Goal: Information Seeking & Learning: Find specific fact

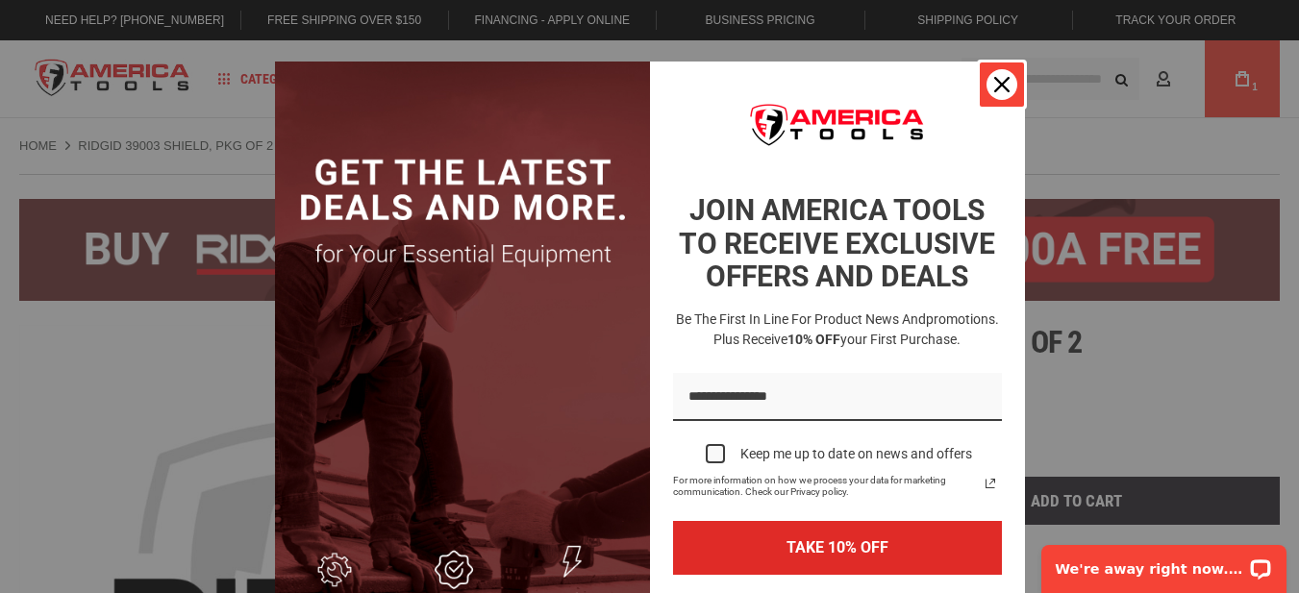
click at [997, 92] on div "Close" at bounding box center [1001, 84] width 31 height 31
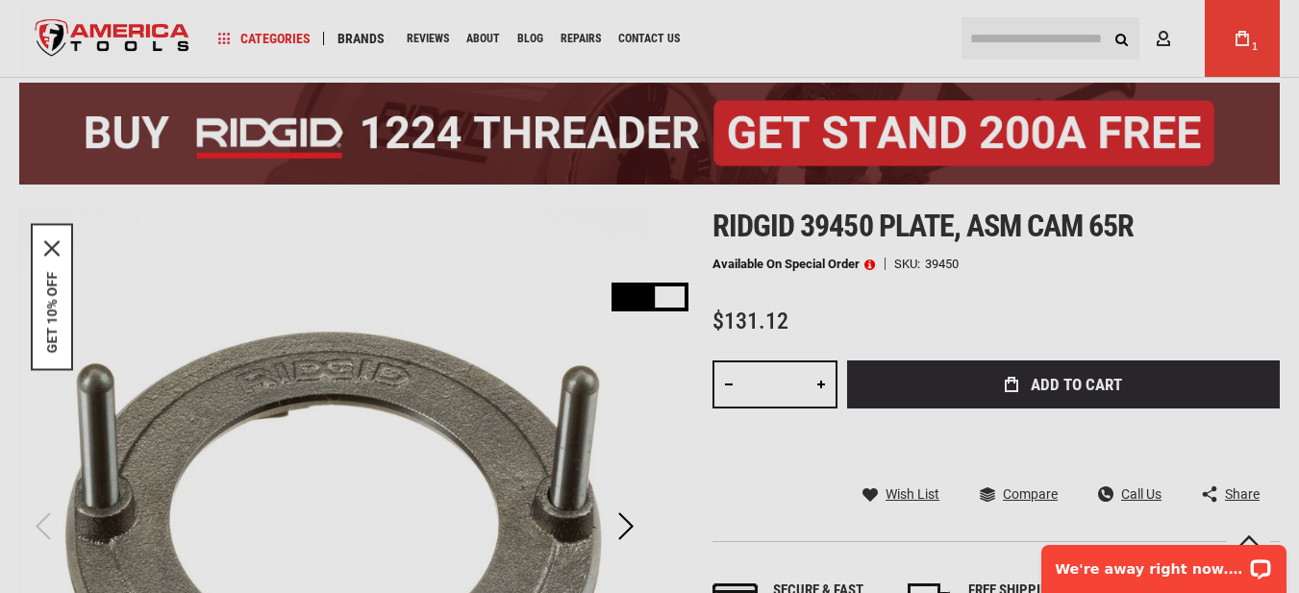
click at [997, 49] on div "Please wait..." at bounding box center [649, 296] width 1299 height 593
click at [996, 40] on div "Please wait..." at bounding box center [649, 296] width 1299 height 593
click at [1121, 39] on div "Please wait..." at bounding box center [649, 296] width 1299 height 593
click at [1023, 46] on div "Please wait..." at bounding box center [649, 296] width 1299 height 593
click at [996, 40] on div "Please wait..." at bounding box center [649, 296] width 1299 height 593
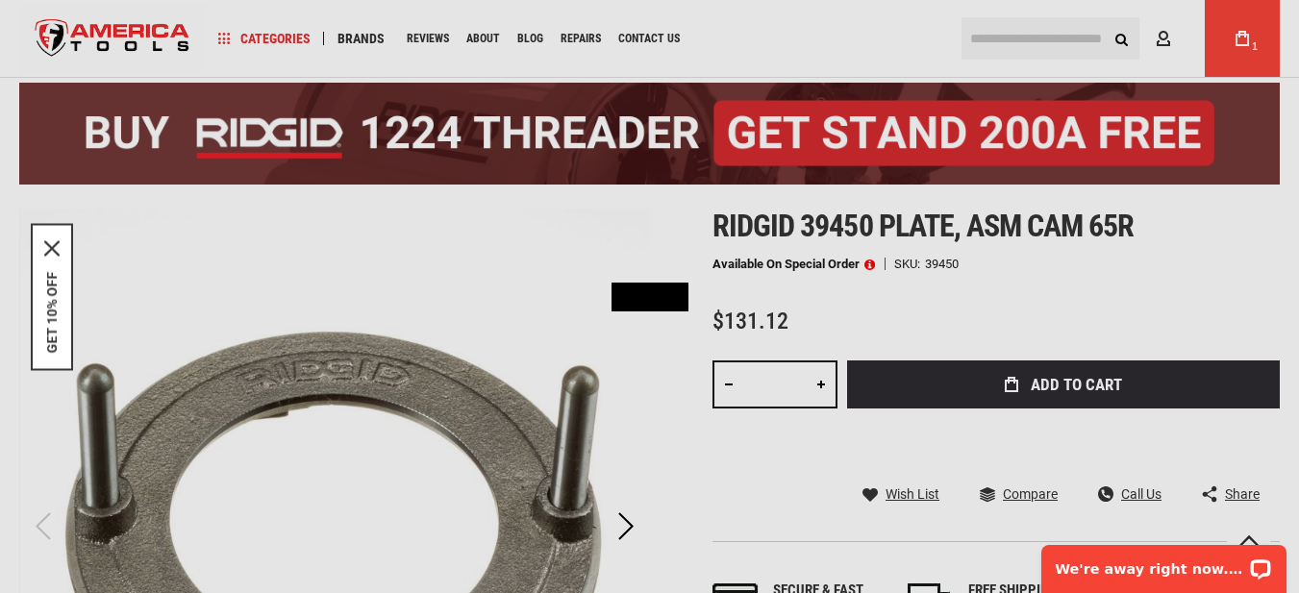
click at [994, 40] on div "Please wait..." at bounding box center [649, 296] width 1299 height 593
click at [1013, 48] on div "Please wait..." at bounding box center [649, 296] width 1299 height 593
click at [985, 39] on div "Please wait..." at bounding box center [649, 296] width 1299 height 593
click at [1114, 35] on div "Please wait..." at bounding box center [649, 296] width 1299 height 593
click at [1119, 36] on div "Please wait..." at bounding box center [649, 296] width 1299 height 593
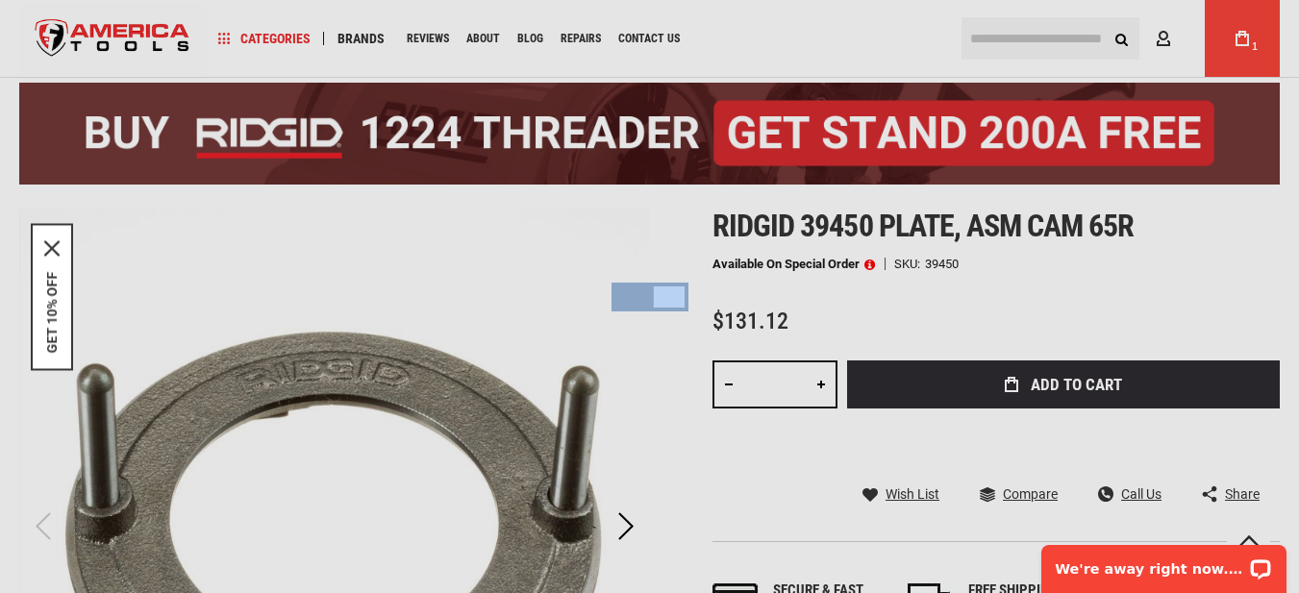
click at [1119, 36] on div "Please wait..." at bounding box center [649, 296] width 1299 height 593
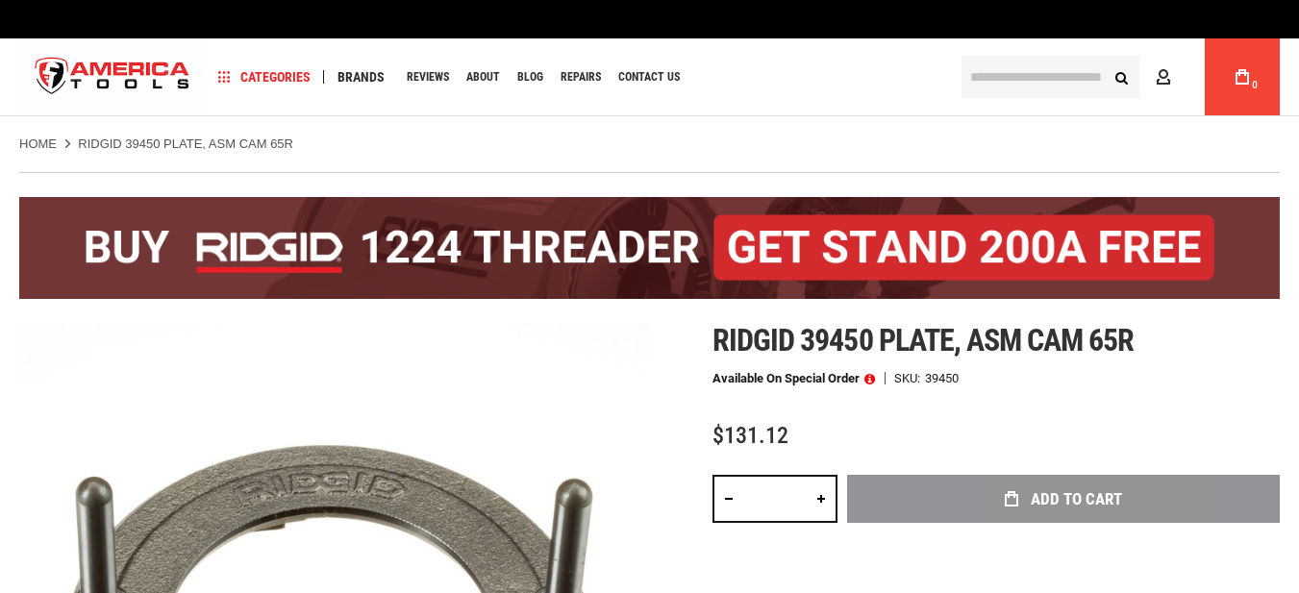
click at [1006, 78] on input "text" at bounding box center [1050, 77] width 178 height 42
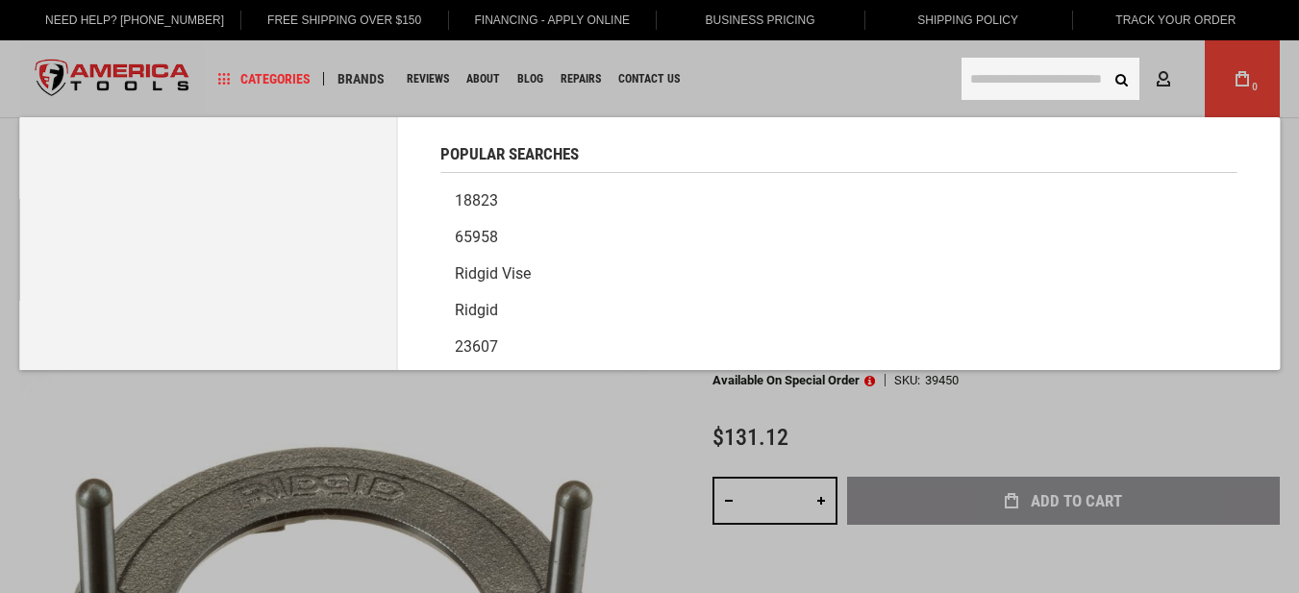
paste input "*****"
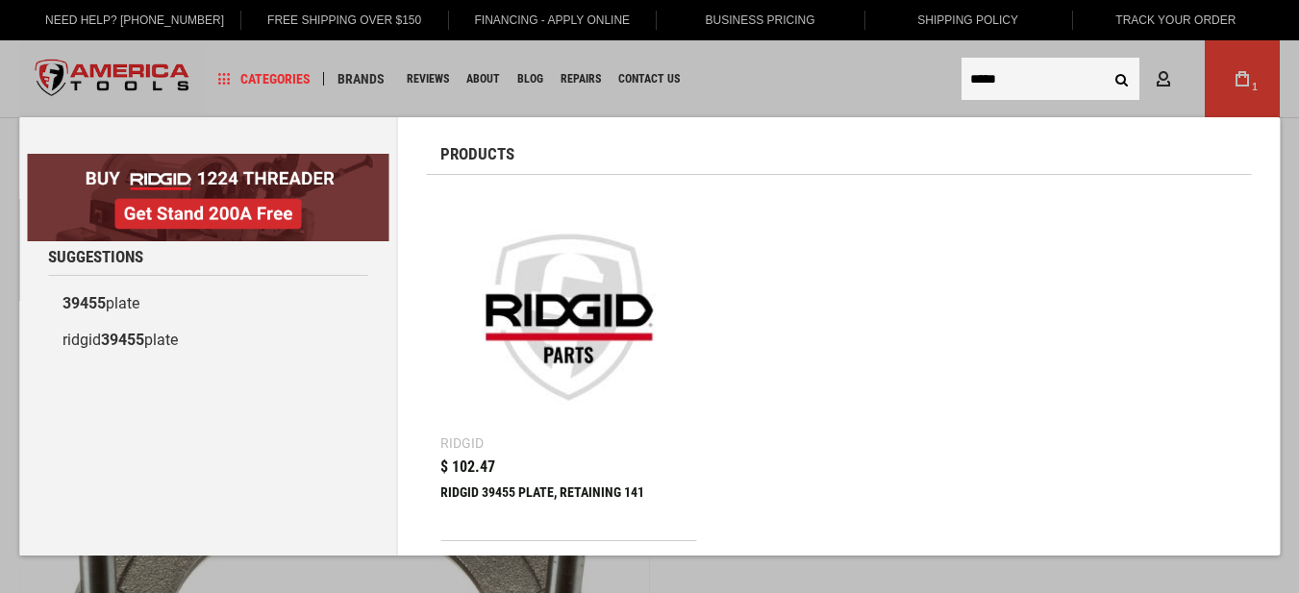
type input "*****"
click at [534, 295] on img at bounding box center [568, 317] width 236 height 236
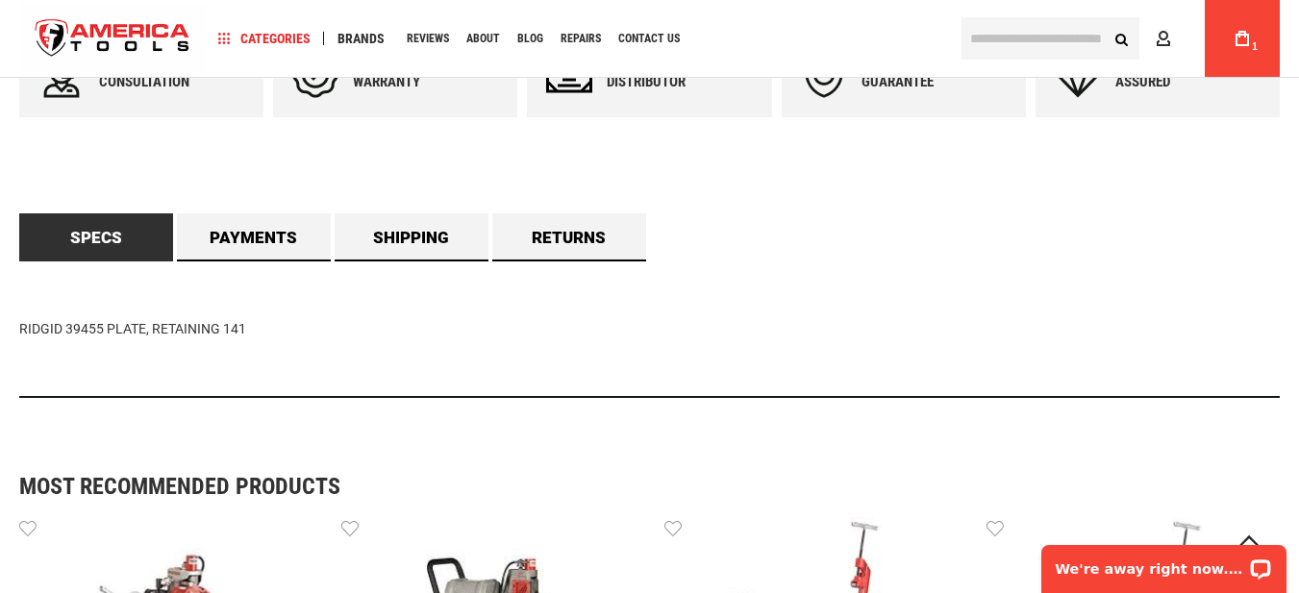
click at [74, 228] on link "Specs" at bounding box center [96, 237] width 154 height 48
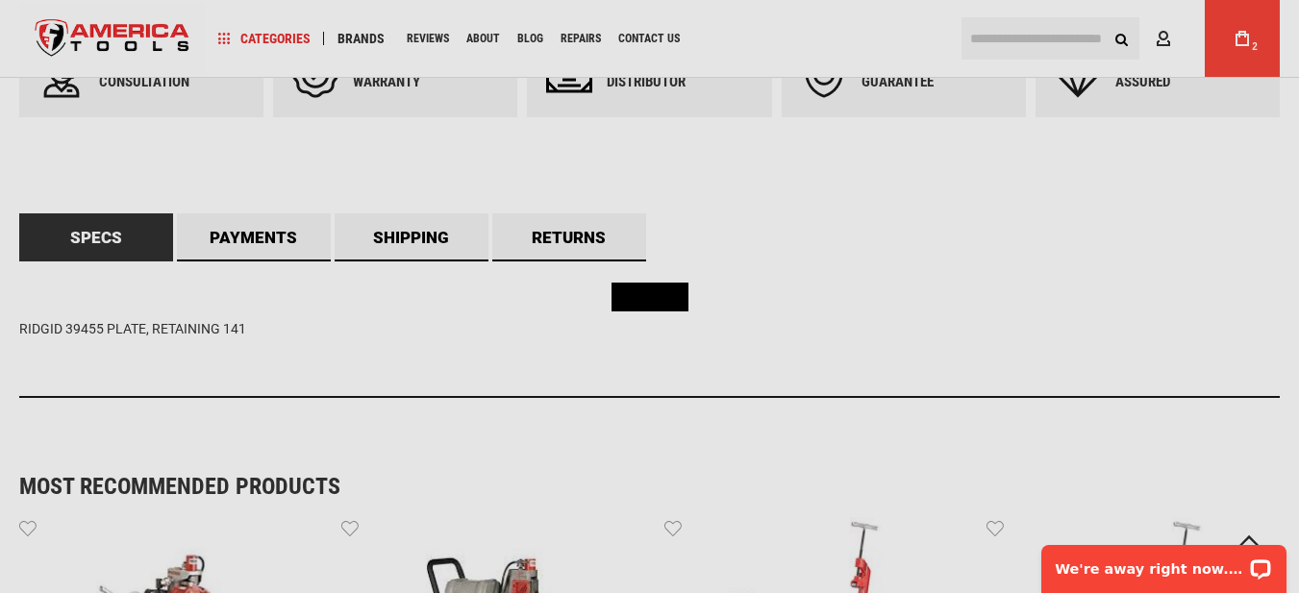
drag, startPoint x: 255, startPoint y: 330, endPoint x: 72, endPoint y: 328, distance: 182.7
click at [72, 328] on div "Please wait..." at bounding box center [649, 296] width 1299 height 593
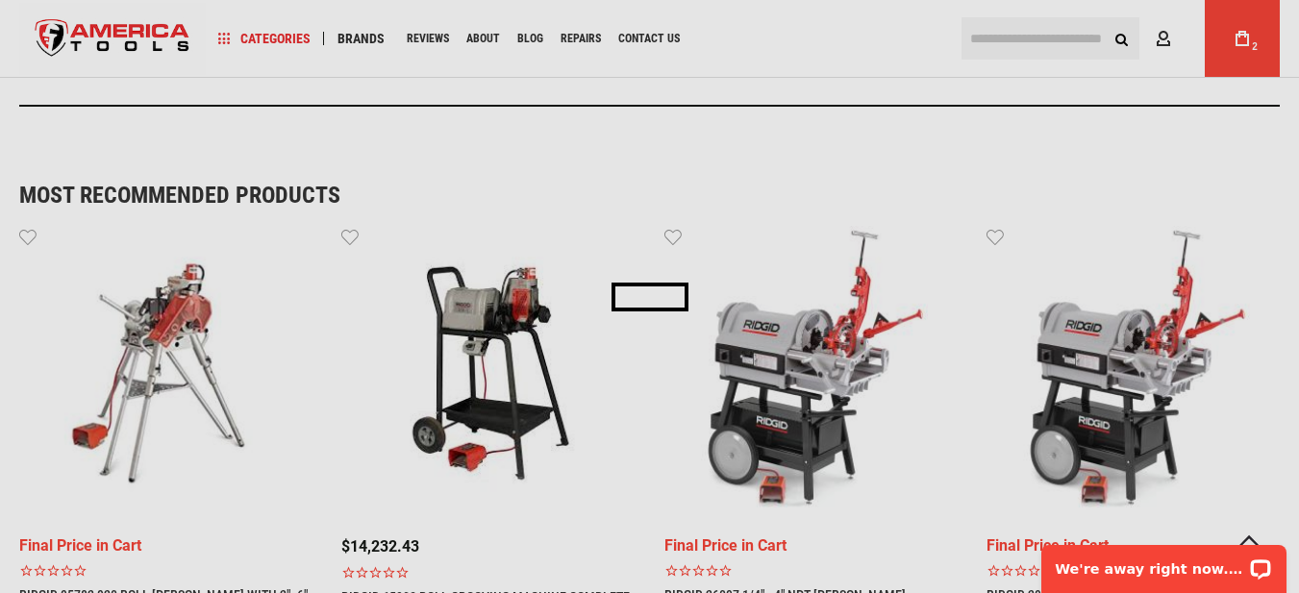
scroll to position [1363, 0]
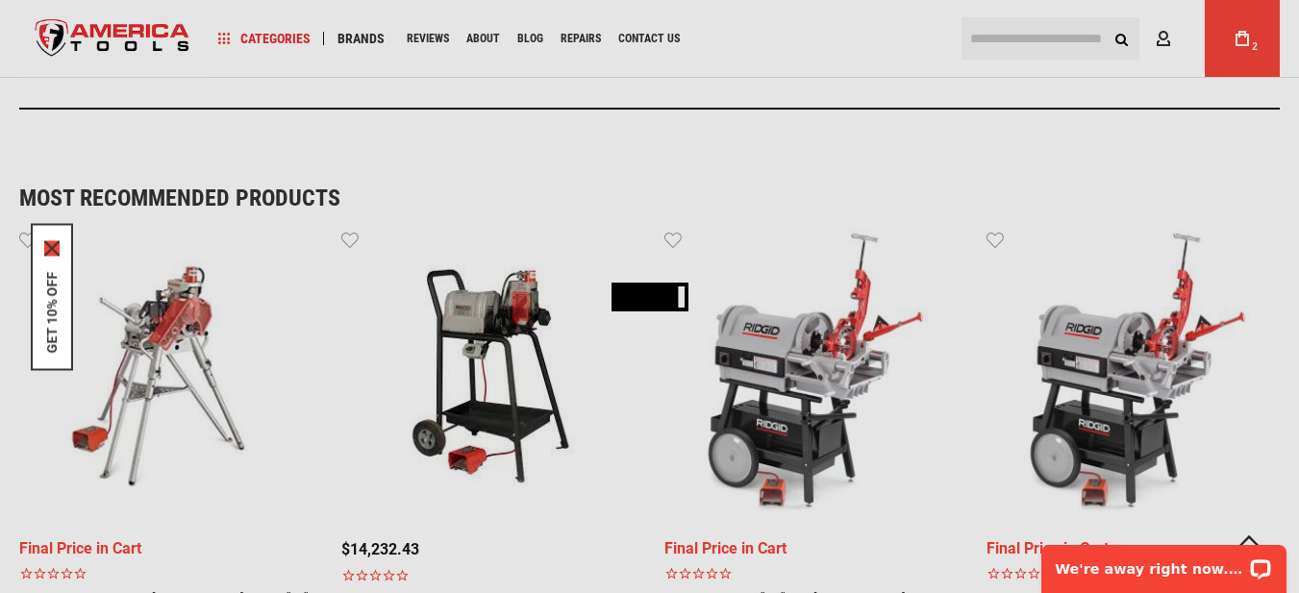
click at [50, 241] on icon "close icon" at bounding box center [51, 247] width 15 height 15
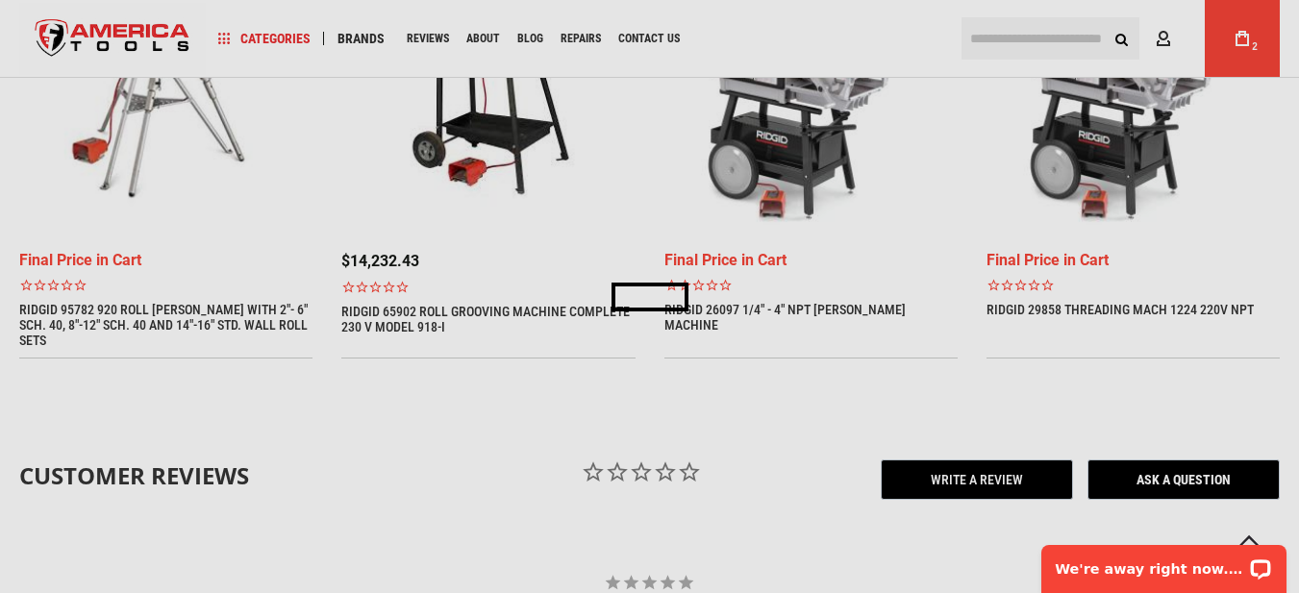
scroll to position [1075, 0]
